Goal: Find specific page/section: Find specific page/section

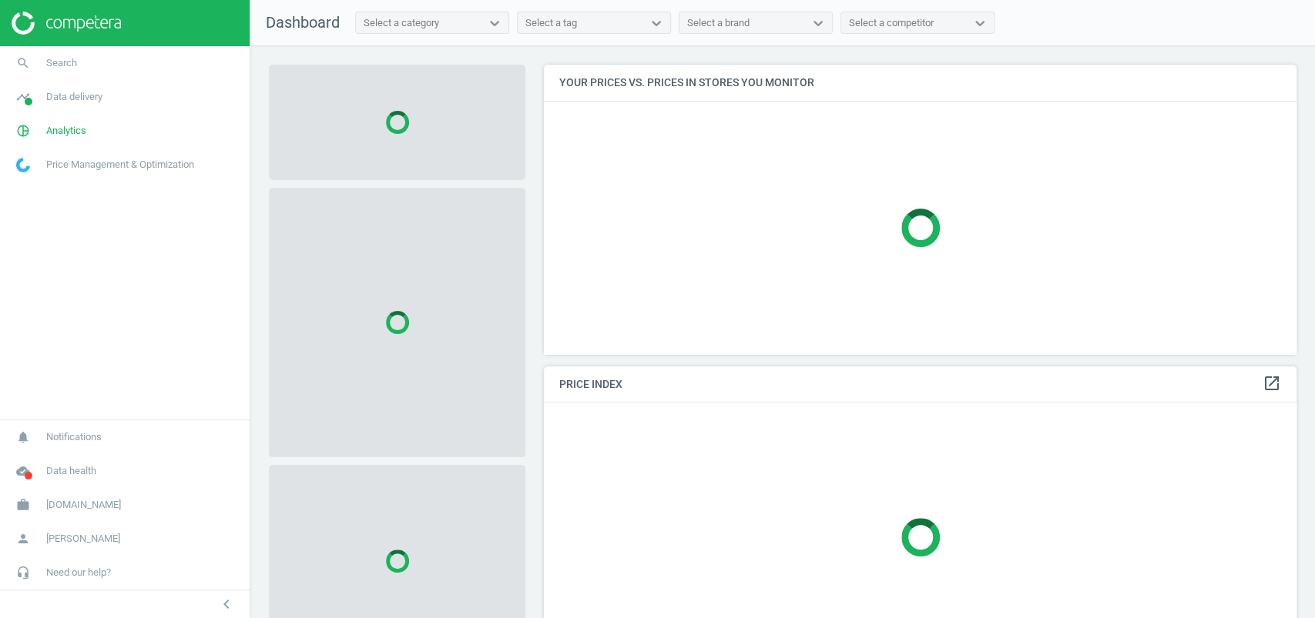
scroll to position [320, 768]
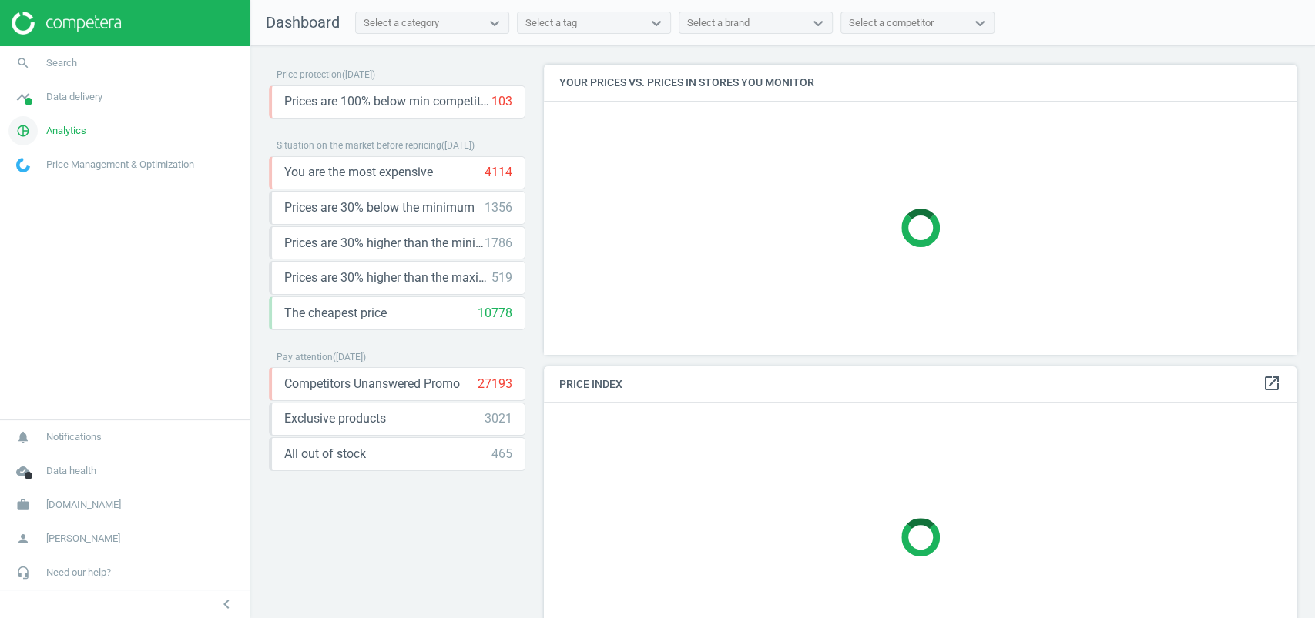
click at [86, 132] on span "Analytics" at bounding box center [66, 131] width 40 height 14
click at [30, 179] on link "Products" at bounding box center [125, 187] width 250 height 23
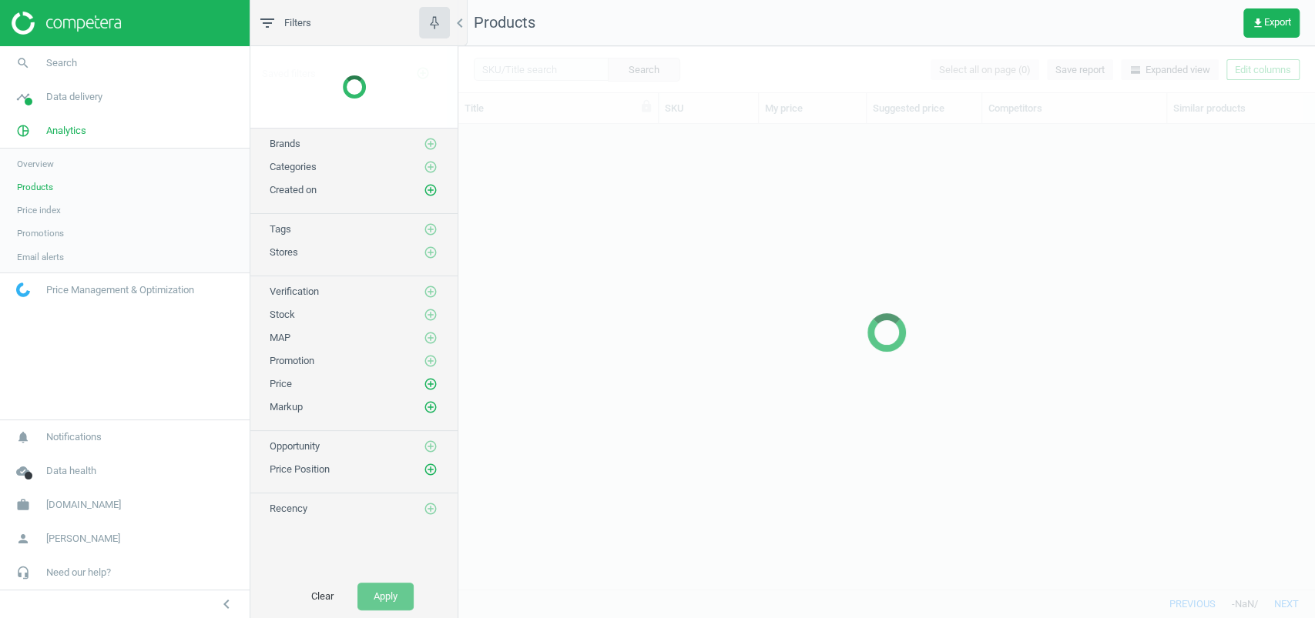
scroll to position [434, 840]
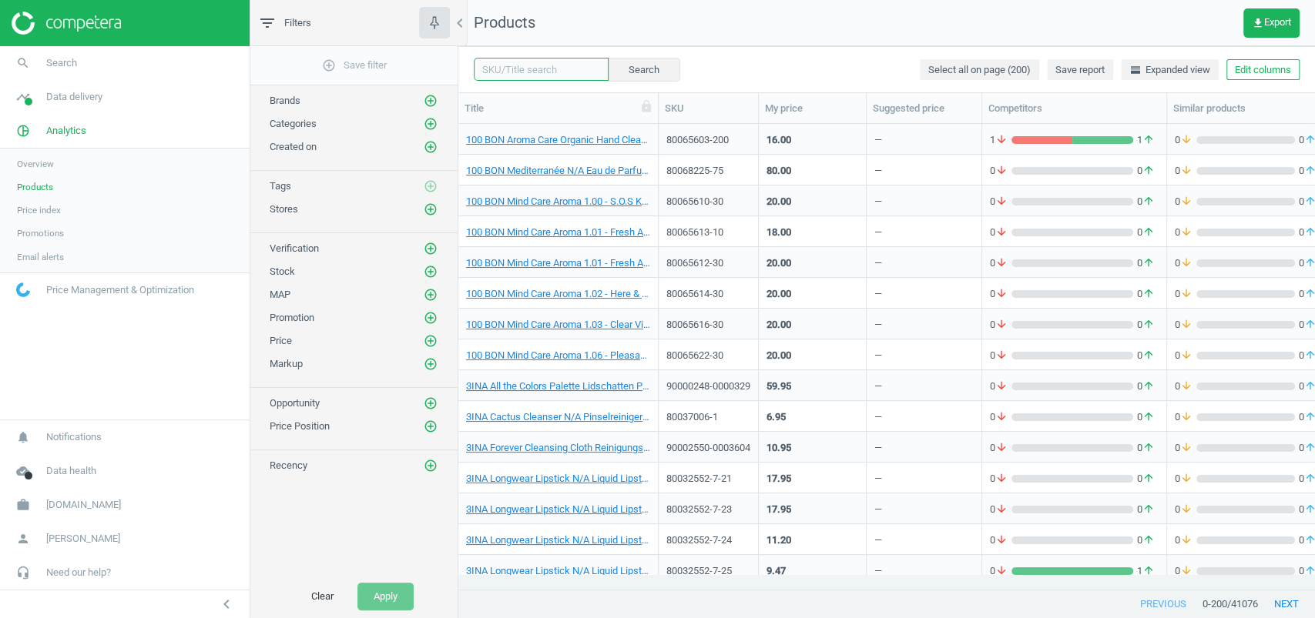
click at [530, 65] on input "text" at bounding box center [541, 69] width 135 height 23
paste input "80069819-50"
type input "80069819-50"
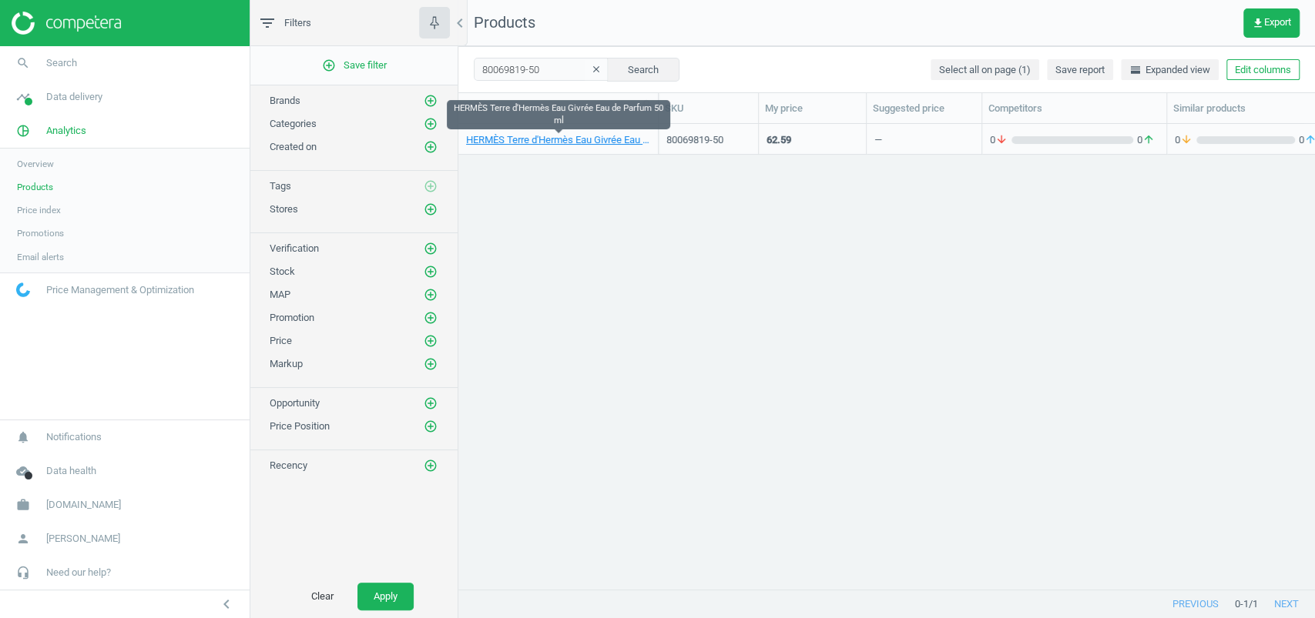
click at [554, 140] on link "HERMÈS Terre d'Hermès Eau Givrée Eau de Parfum 50 ml" at bounding box center [558, 140] width 184 height 14
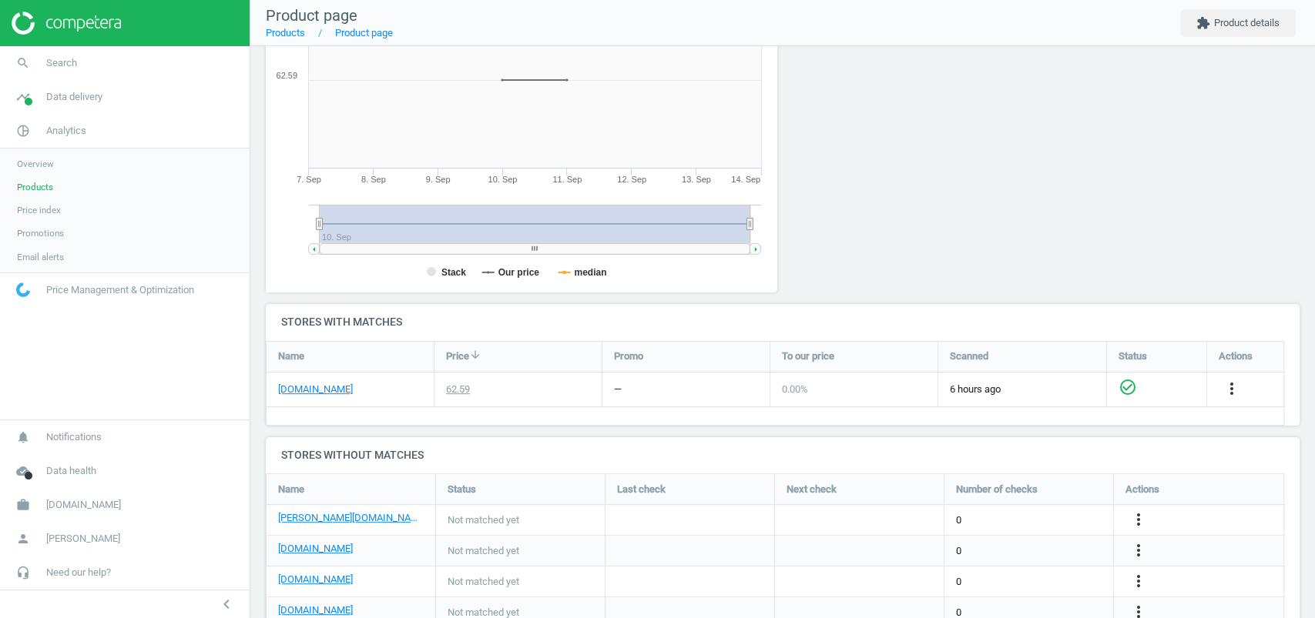
scroll to position [146, 0]
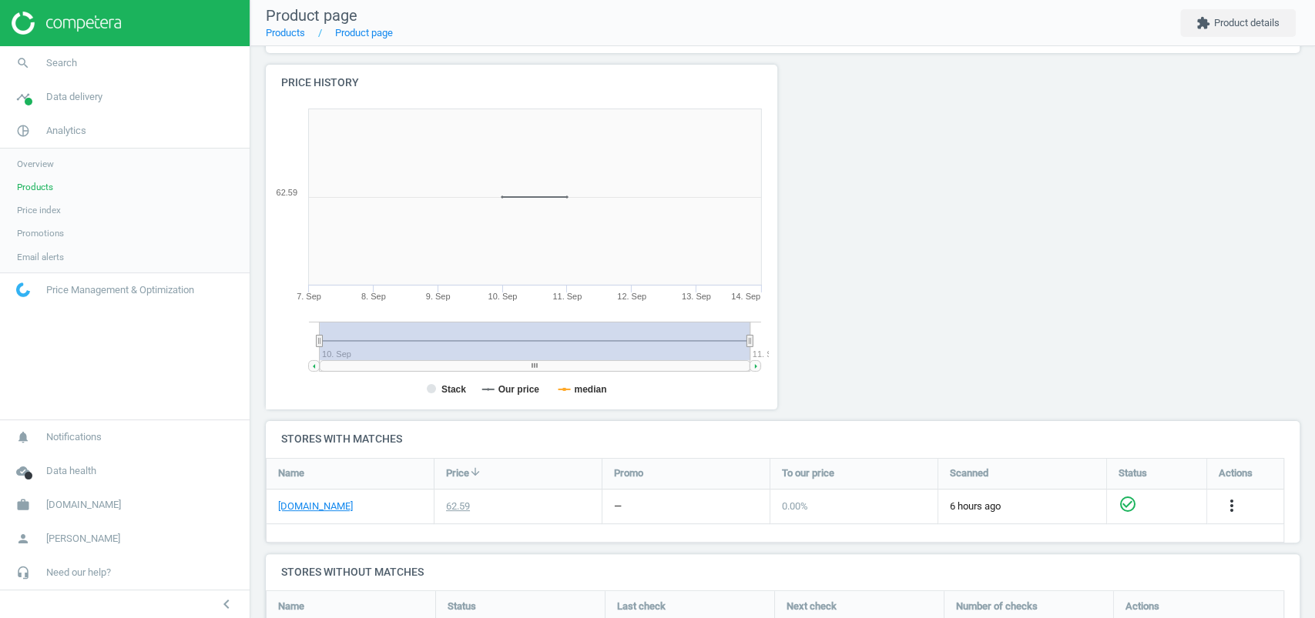
drag, startPoint x: 481, startPoint y: 358, endPoint x: 415, endPoint y: 361, distance: 65.5
click at [417, 360] on rect at bounding box center [535, 341] width 430 height 39
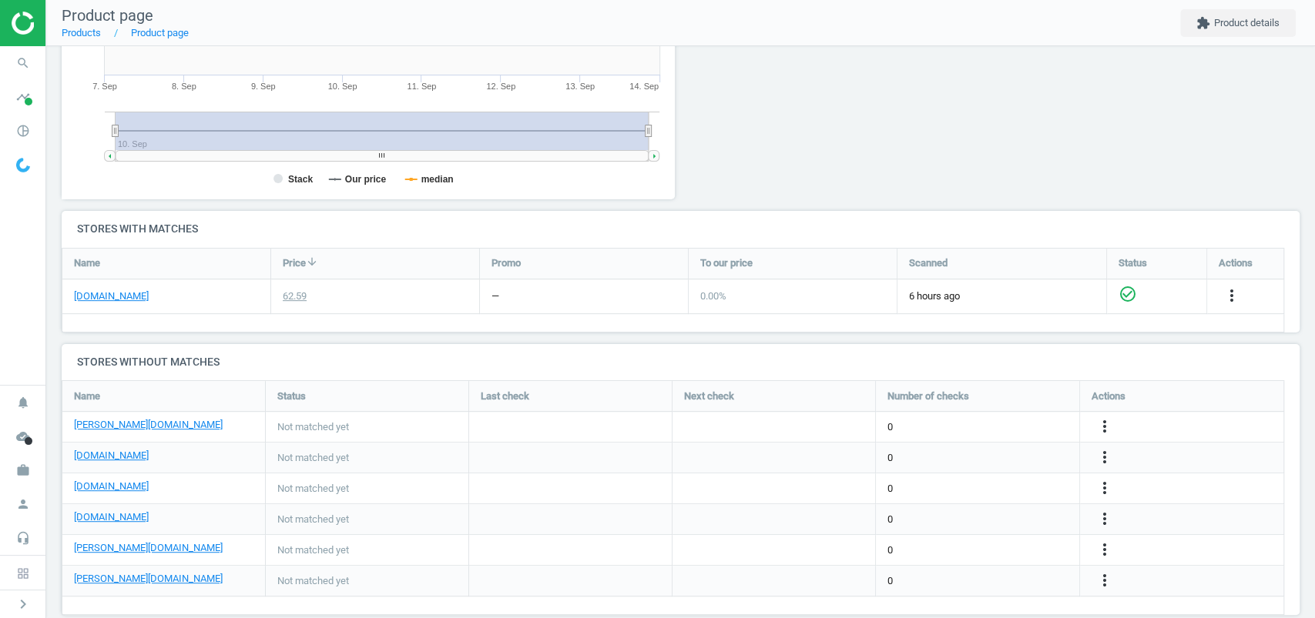
scroll to position [379, 0]
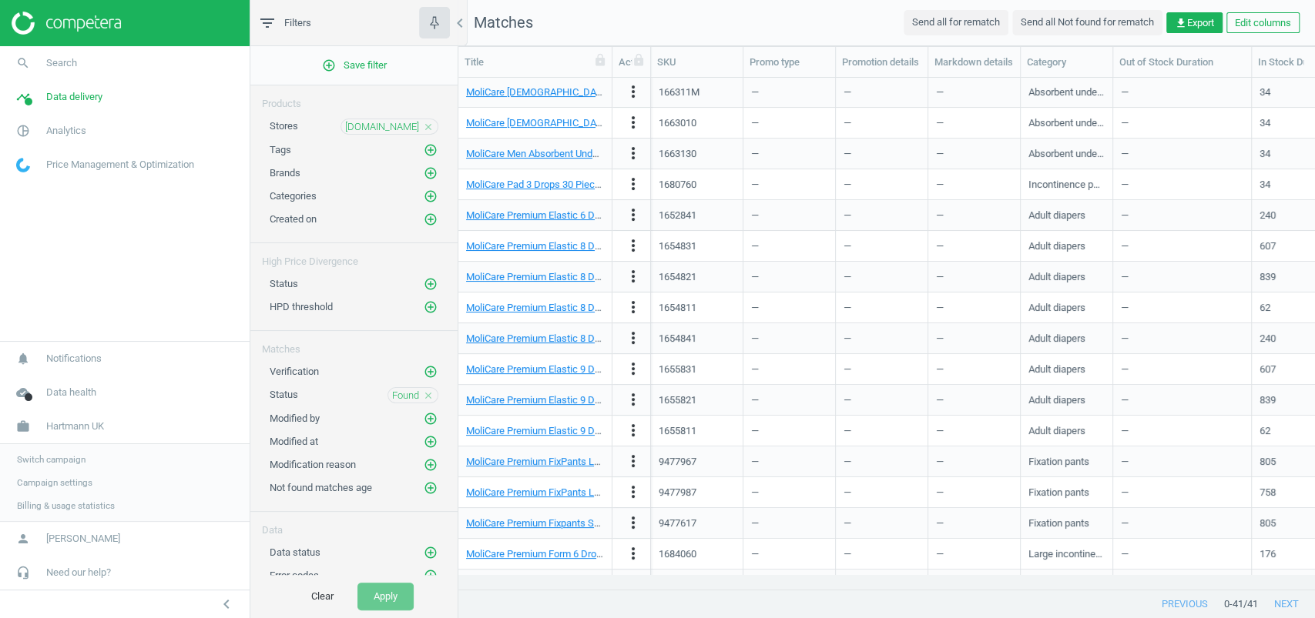
scroll to position [481, 840]
